Goal: Navigation & Orientation: Find specific page/section

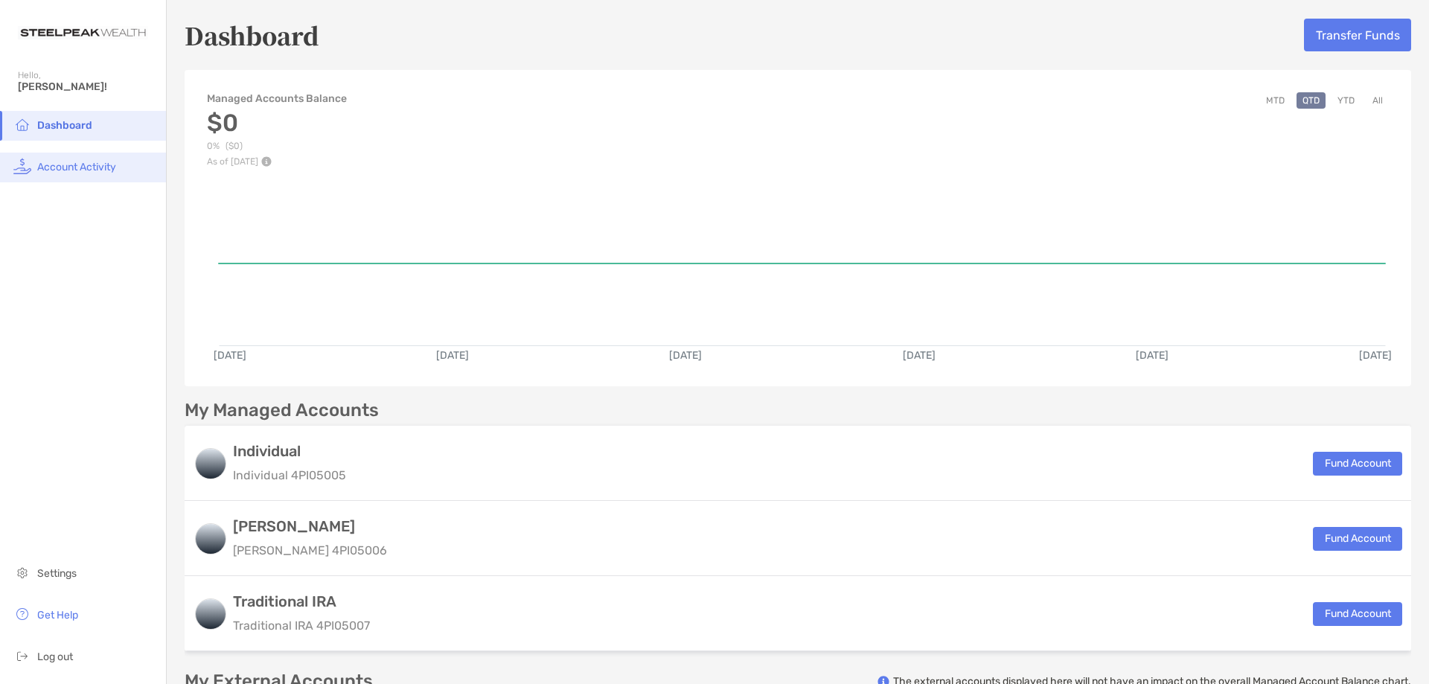
click at [92, 164] on span "Account Activity" at bounding box center [76, 167] width 79 height 13
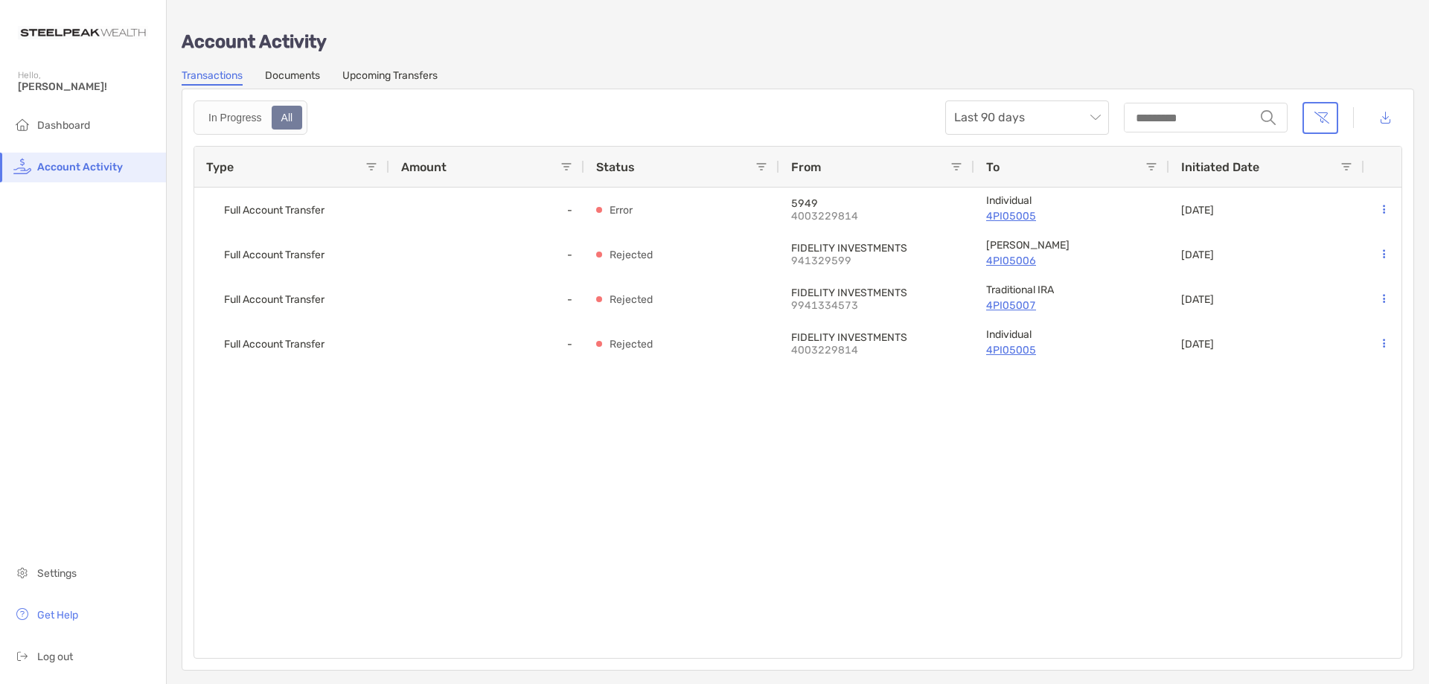
click at [290, 78] on link "Documents" at bounding box center [292, 77] width 55 height 16
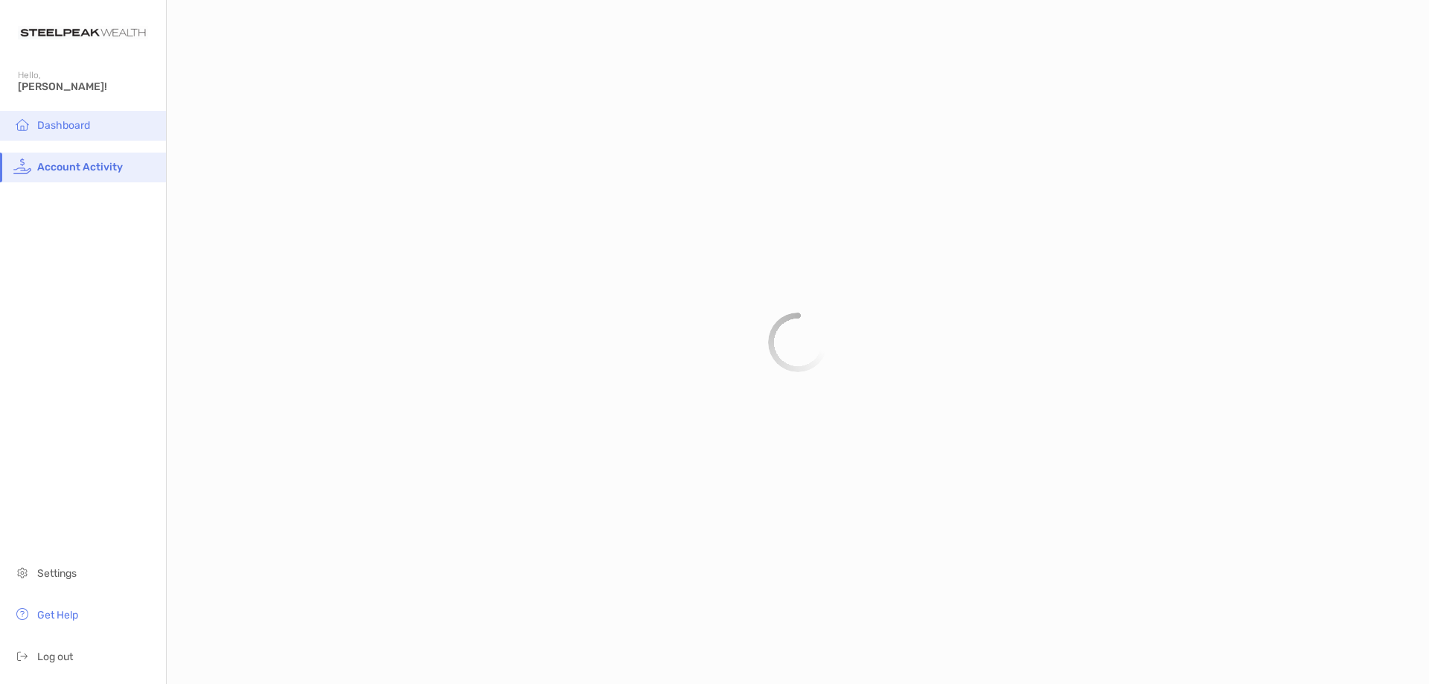
click at [63, 127] on span "Dashboard" at bounding box center [63, 125] width 53 height 13
